Goal: Task Accomplishment & Management: Manage account settings

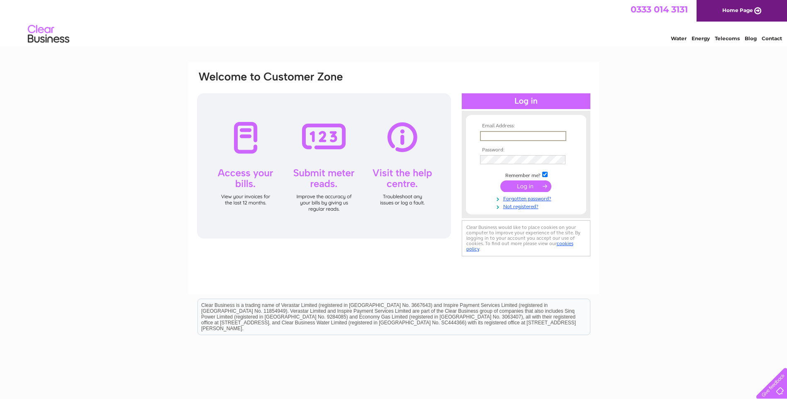
click at [529, 136] on input "text" at bounding box center [523, 136] width 86 height 10
type input "[PERSON_NAME][EMAIL_ADDRESS][DOMAIN_NAME]"
click at [500, 180] on input "submit" at bounding box center [525, 186] width 51 height 12
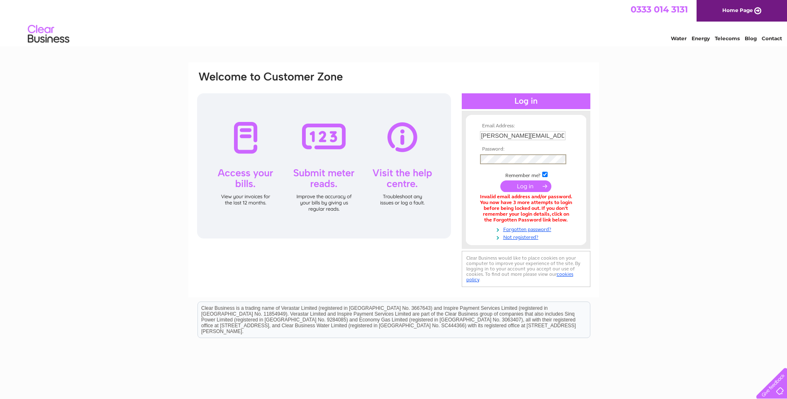
click at [500, 180] on input "submit" at bounding box center [525, 186] width 51 height 12
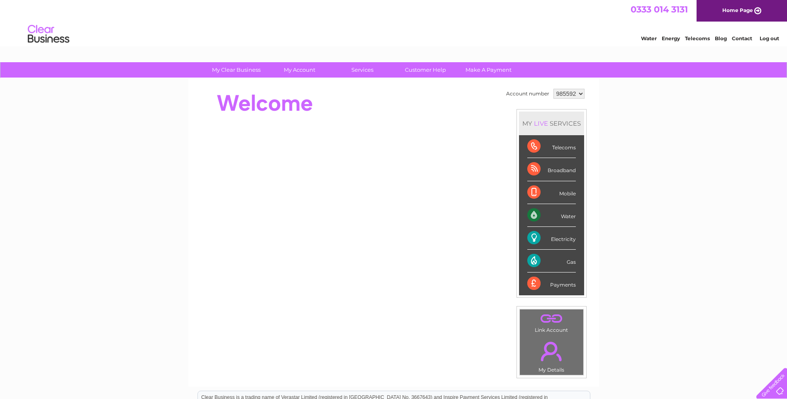
click at [565, 217] on div "Water" at bounding box center [551, 215] width 49 height 23
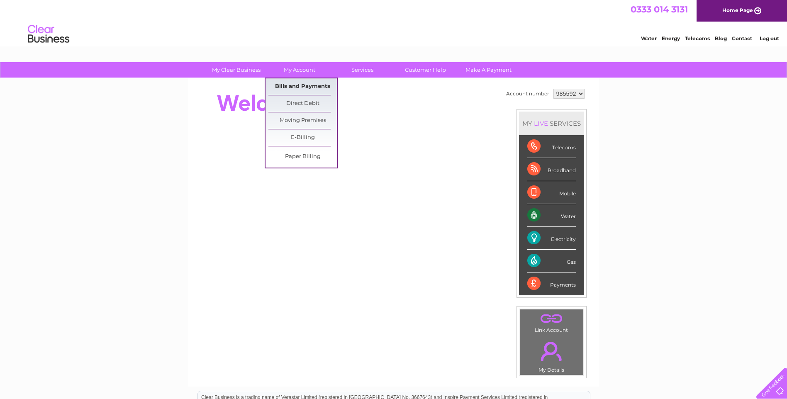
click at [309, 90] on link "Bills and Payments" at bounding box center [302, 86] width 68 height 17
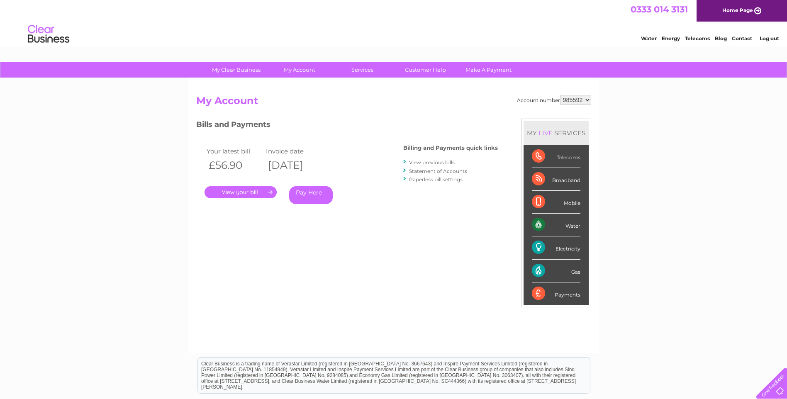
click at [242, 192] on link "." at bounding box center [241, 192] width 72 height 12
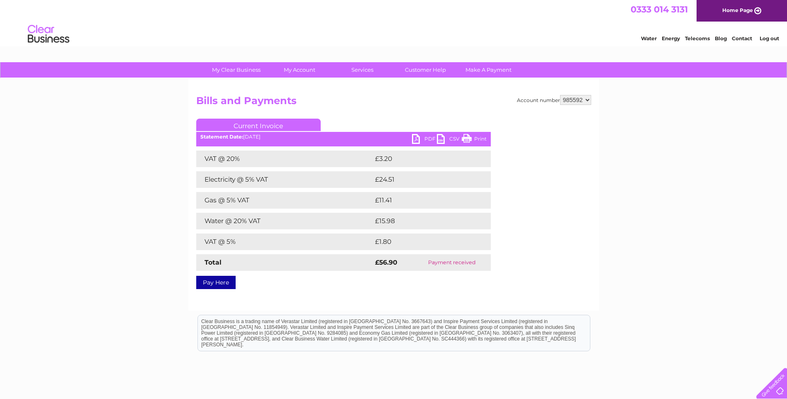
click at [430, 142] on link "PDF" at bounding box center [424, 140] width 25 height 12
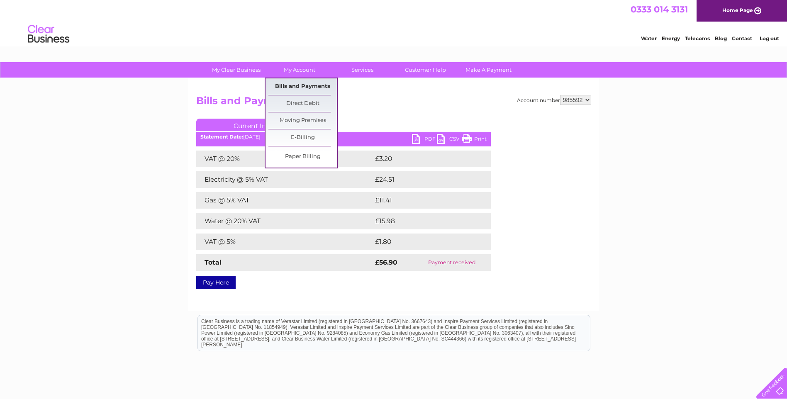
click at [283, 83] on link "Bills and Payments" at bounding box center [302, 86] width 68 height 17
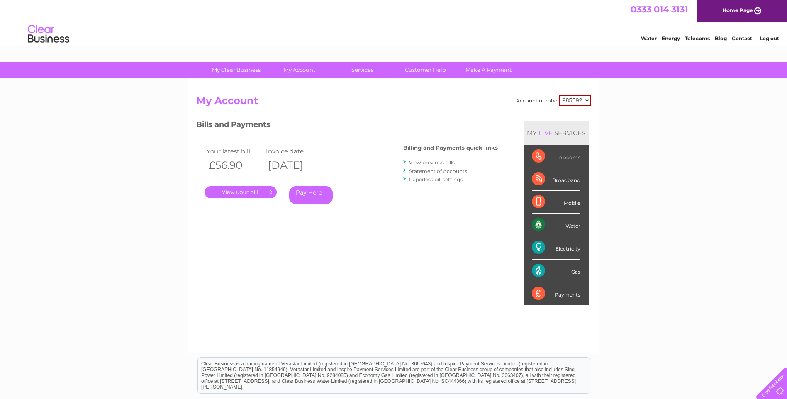
click at [424, 163] on link "View previous bills" at bounding box center [432, 162] width 46 height 6
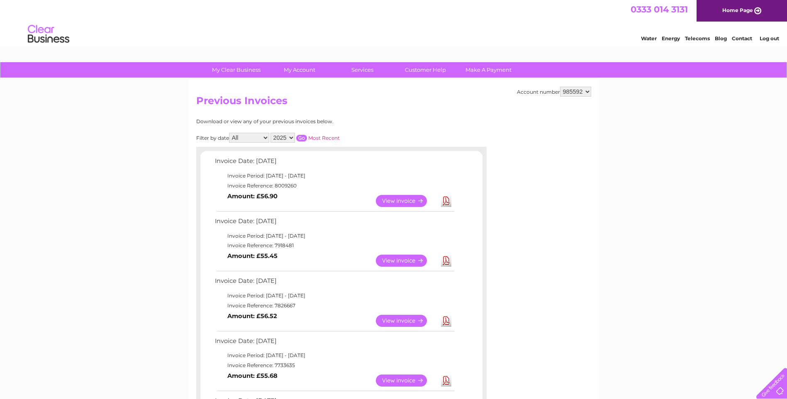
click at [446, 260] on link "Download" at bounding box center [446, 261] width 10 height 12
